Goal: Task Accomplishment & Management: Manage account settings

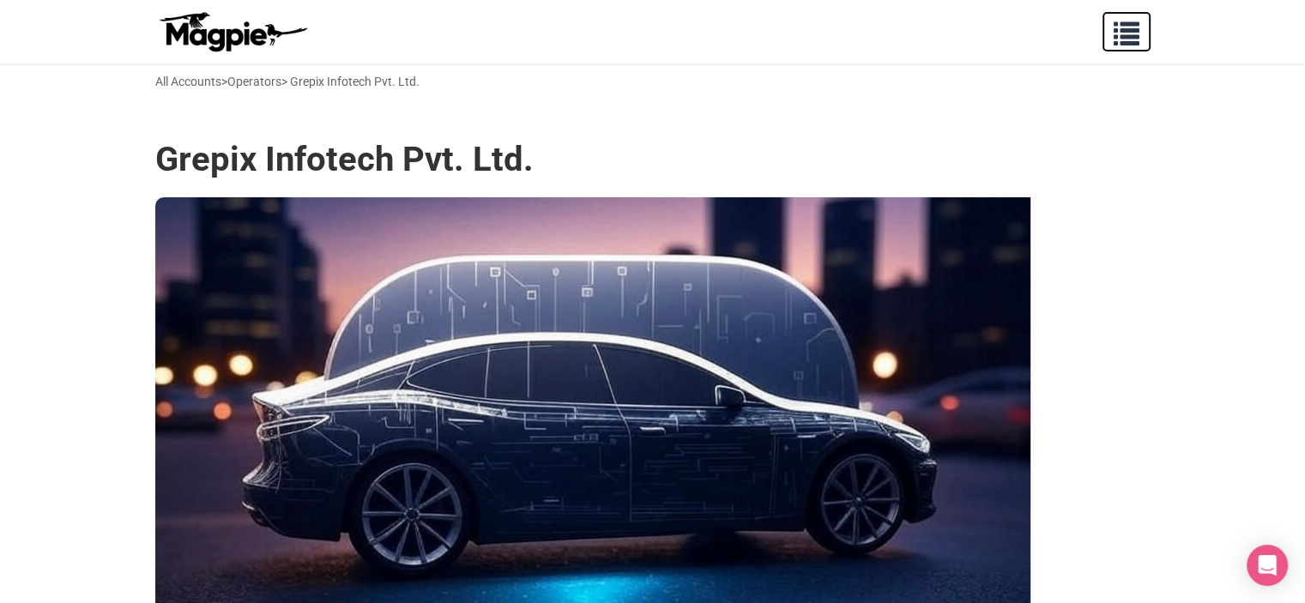
click at [1121, 28] on span "button" at bounding box center [1126, 30] width 26 height 26
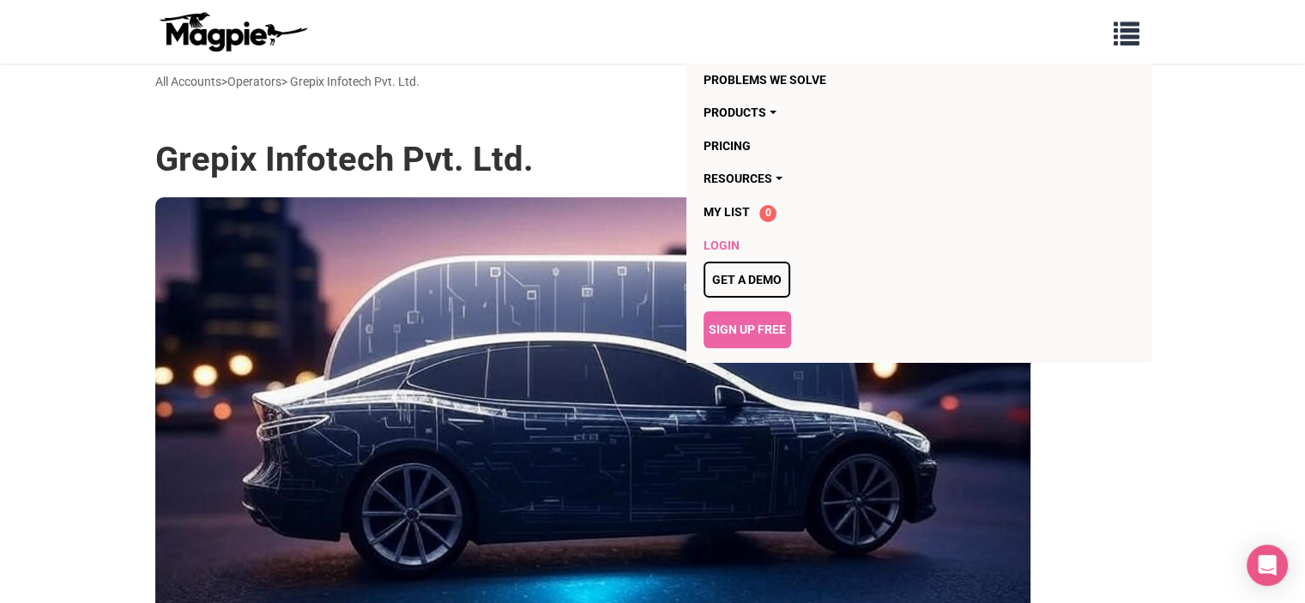
click at [717, 246] on link "Login" at bounding box center [819, 245] width 232 height 33
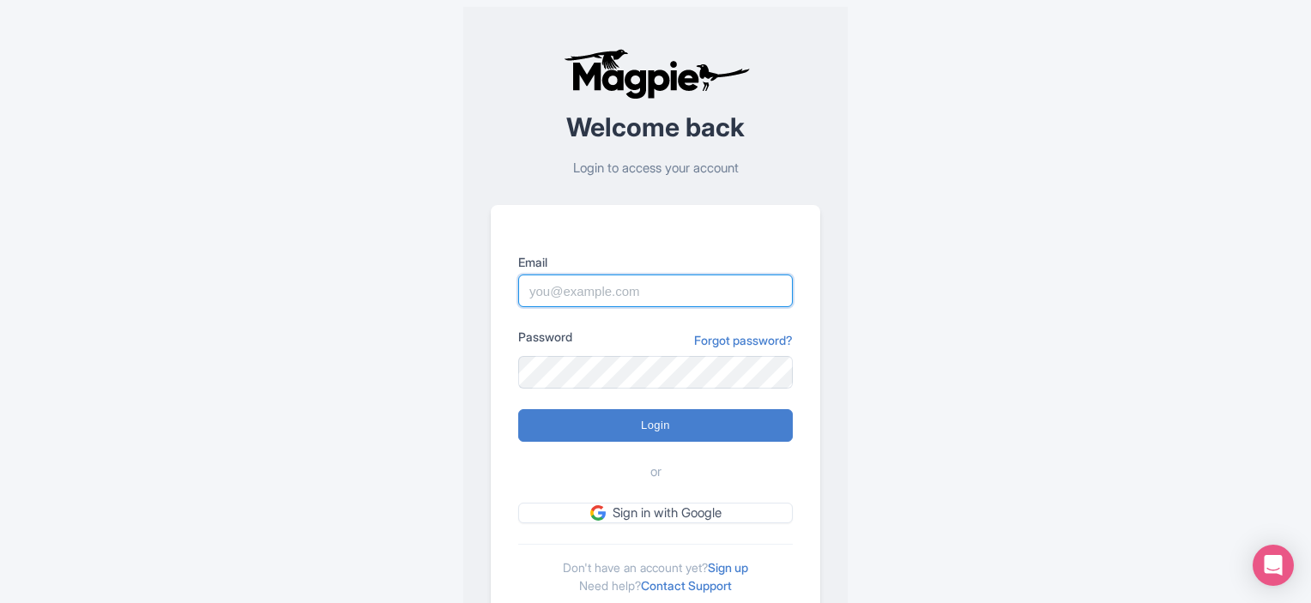
click at [628, 287] on input "Email" at bounding box center [655, 291] width 275 height 33
type input "[EMAIL_ADDRESS][DOMAIN_NAME]"
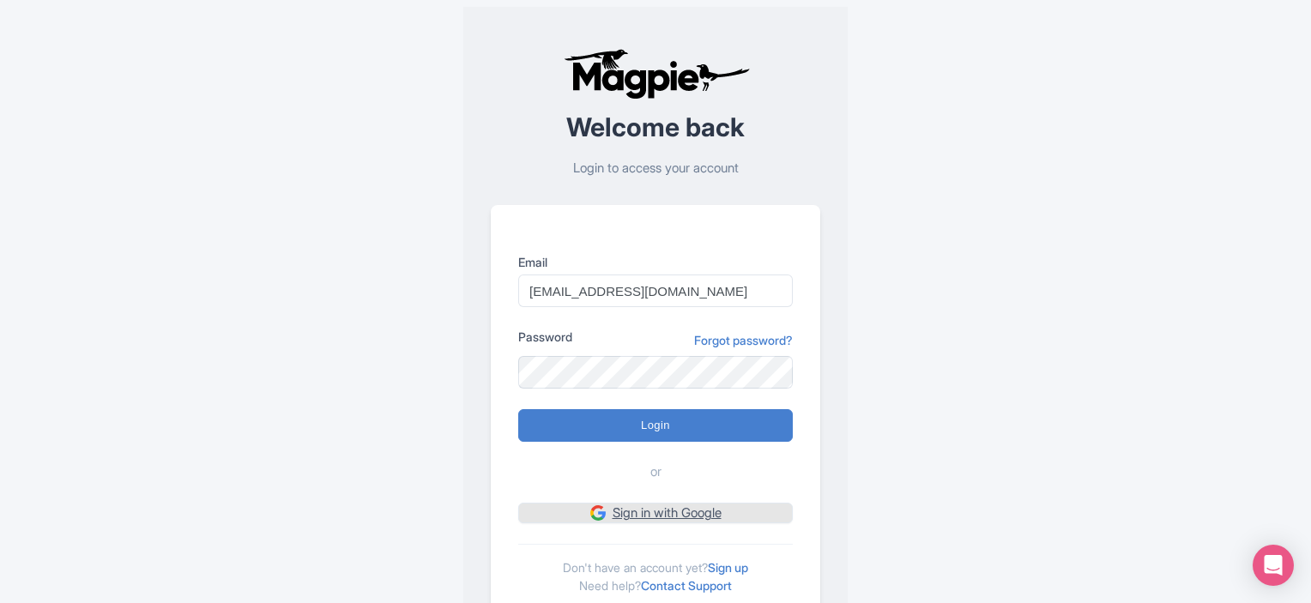
click at [683, 508] on link "Sign in with Google" at bounding box center [655, 513] width 275 height 21
